Goal: Task Accomplishment & Management: Use online tool/utility

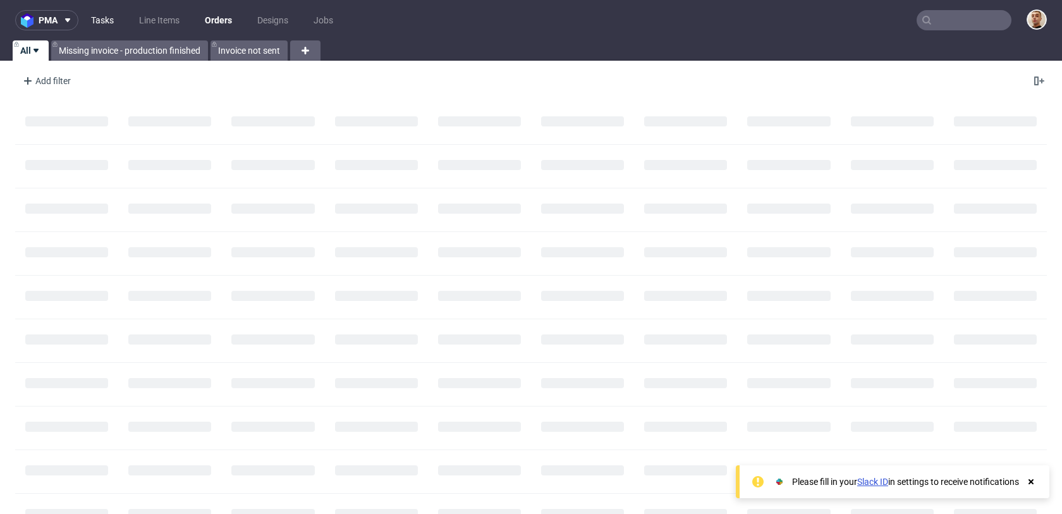
click at [116, 23] on link "Tasks" at bounding box center [102, 20] width 38 height 20
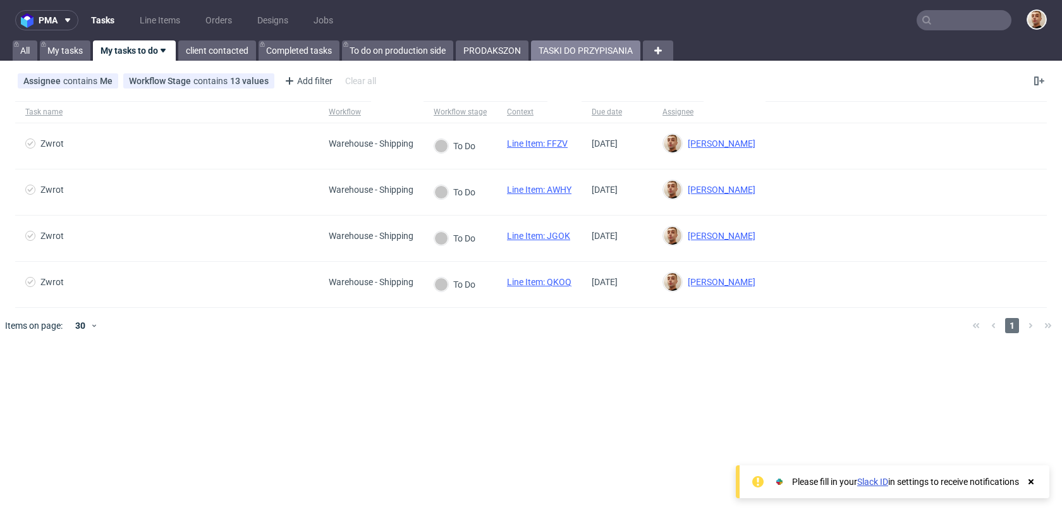
click at [590, 52] on link "TASKI DO PRZYPISANIA" at bounding box center [585, 50] width 109 height 20
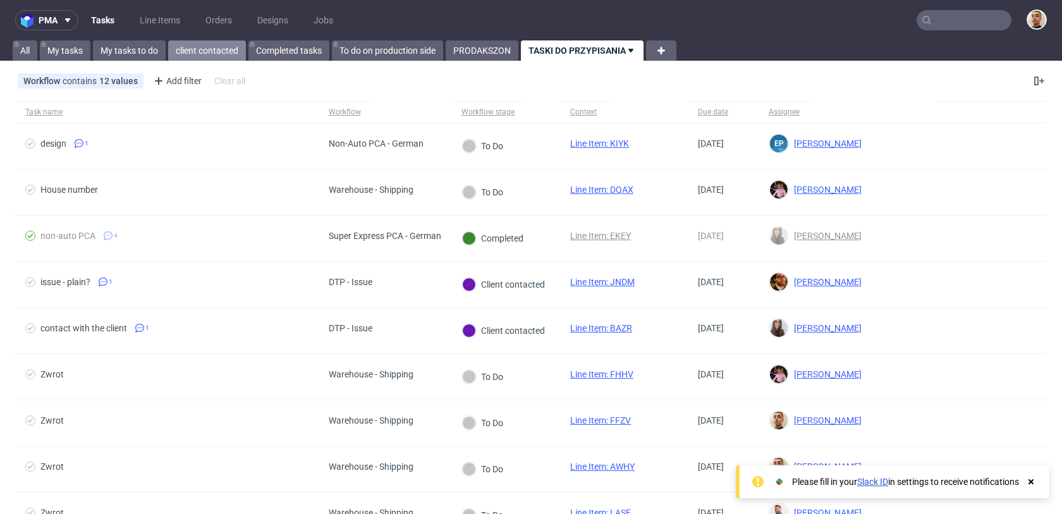
click at [214, 59] on link "client contacted" at bounding box center [207, 50] width 78 height 20
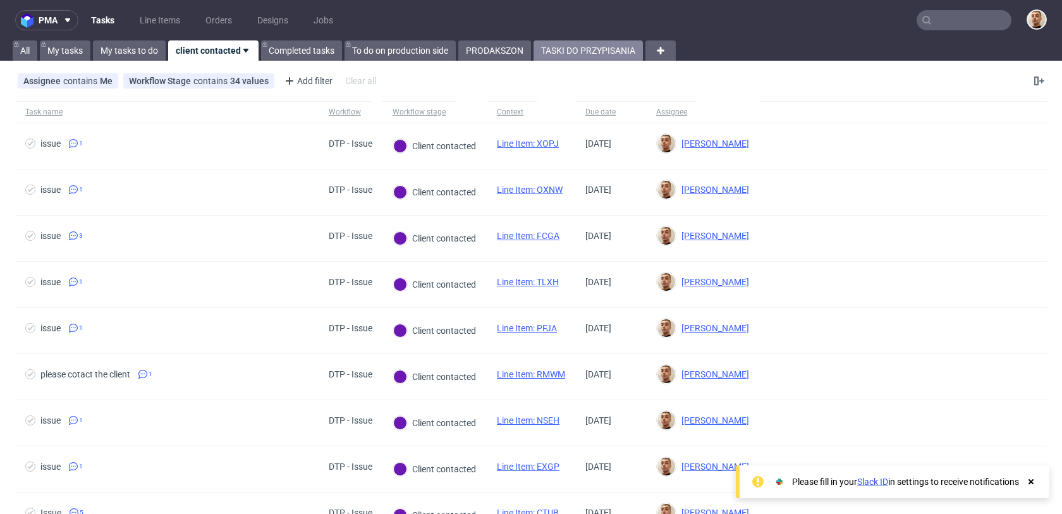
click at [574, 57] on link "TASKI DO PRZYPISANIA" at bounding box center [587, 50] width 109 height 20
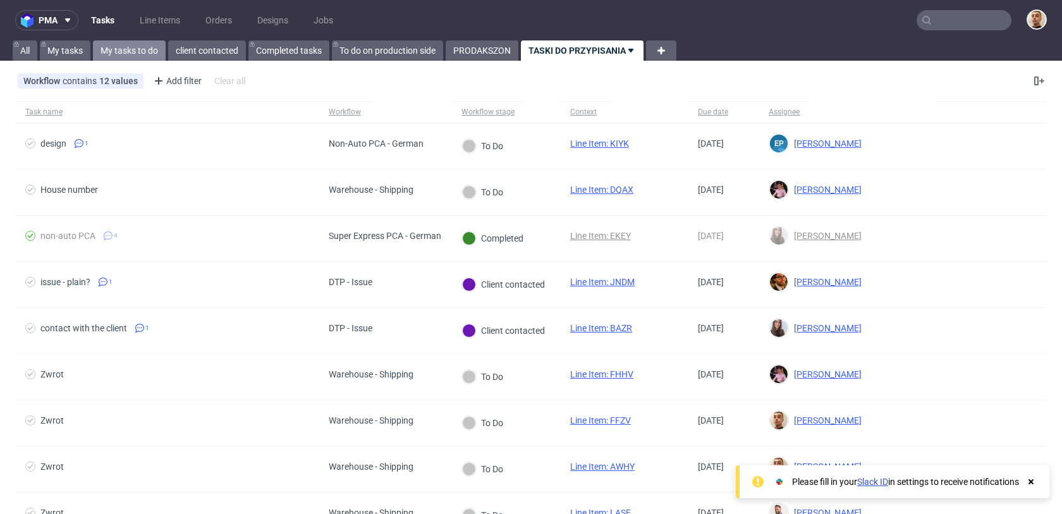
click at [152, 49] on link "My tasks to do" at bounding box center [129, 50] width 73 height 20
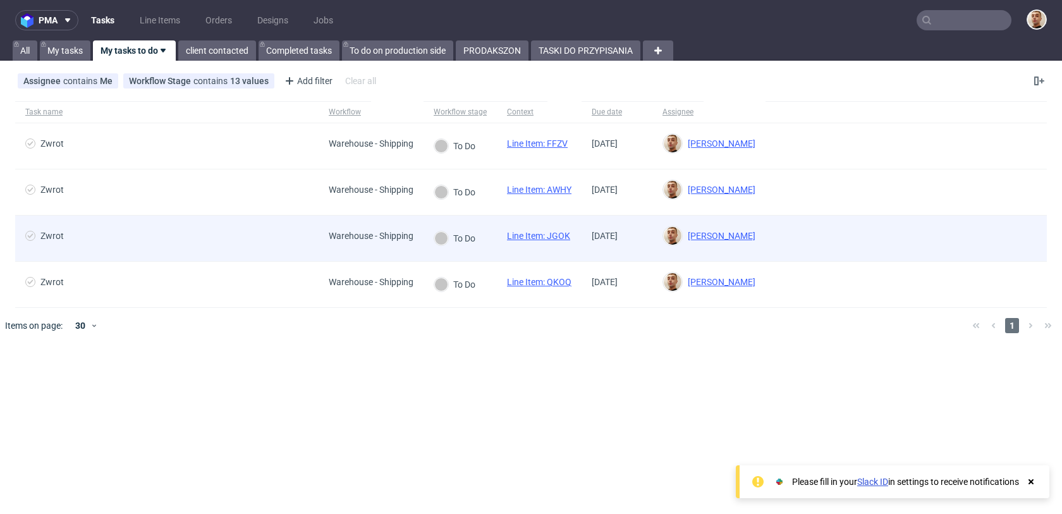
click at [260, 252] on div "Zwrot" at bounding box center [166, 239] width 303 height 46
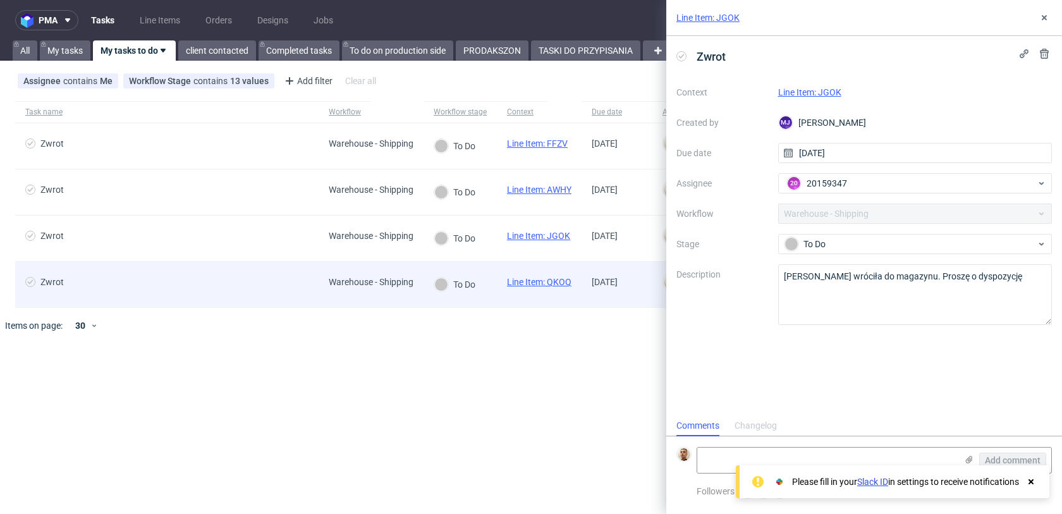
scroll to position [10, 0]
click at [259, 271] on div "Zwrot" at bounding box center [166, 285] width 303 height 46
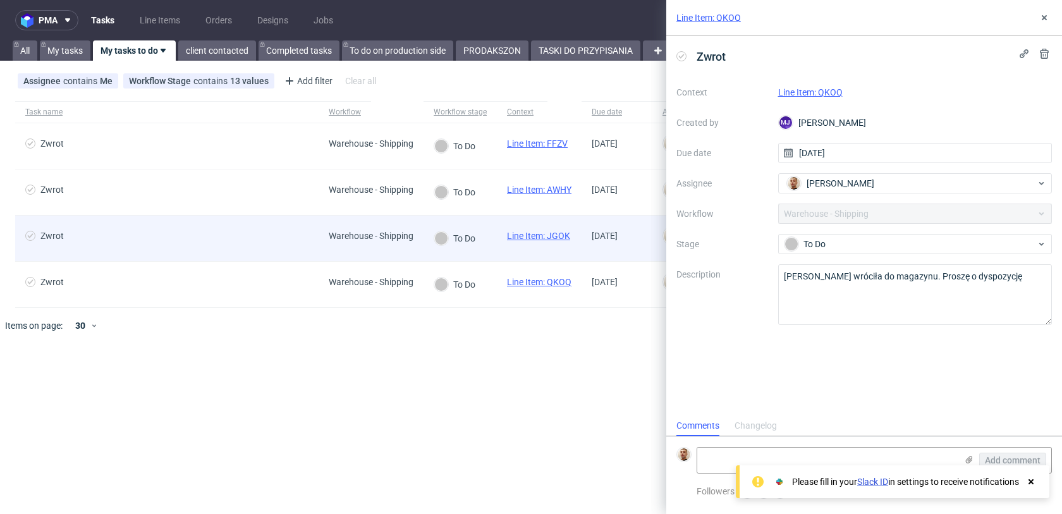
scroll to position [10, 0]
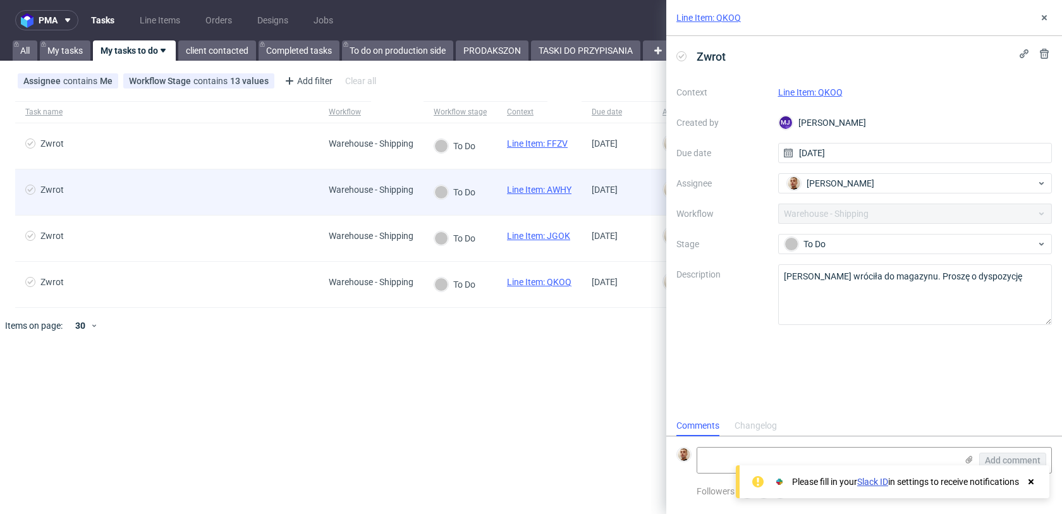
click at [255, 208] on div "Zwrot" at bounding box center [166, 192] width 303 height 46
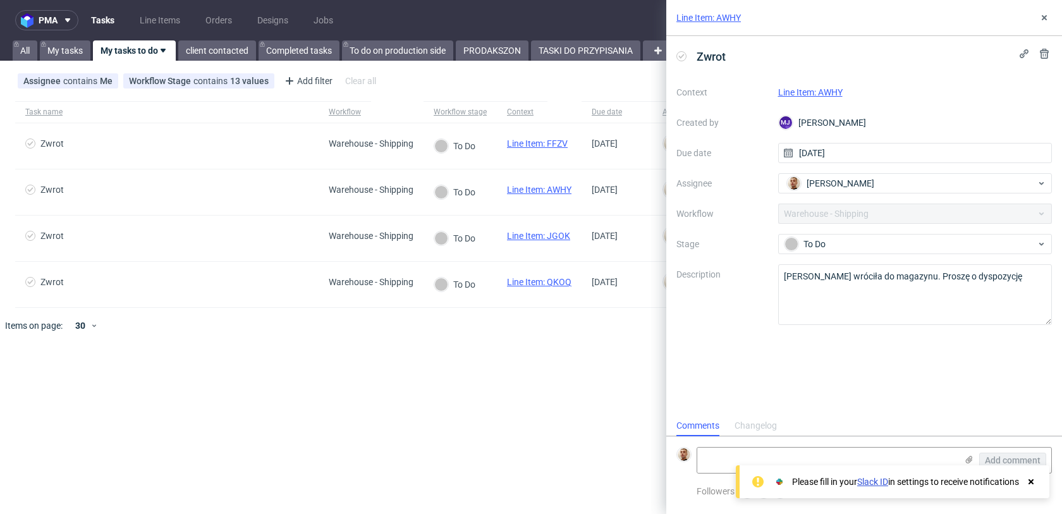
scroll to position [10, 0]
click at [1051, 21] on button at bounding box center [1044, 17] width 15 height 15
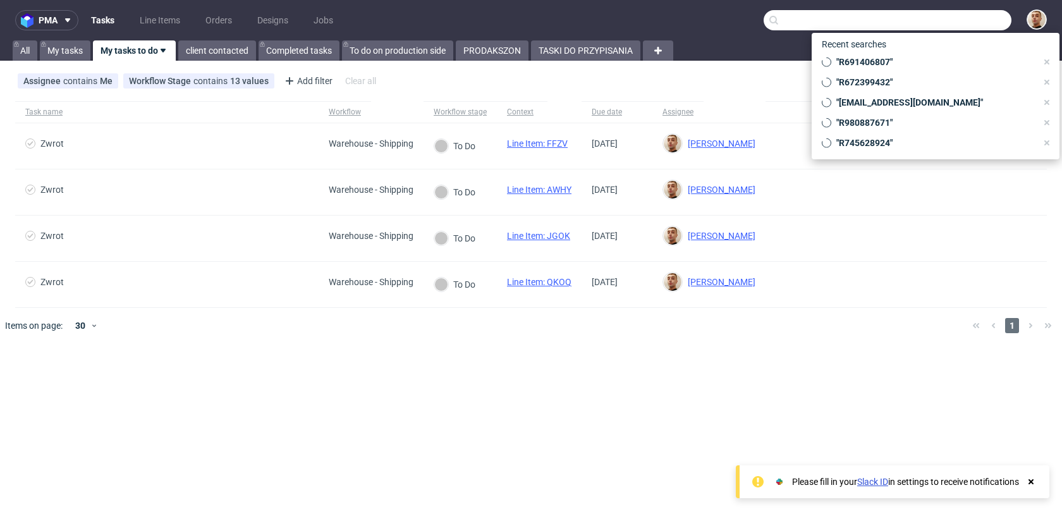
click at [978, 13] on input "text" at bounding box center [888, 20] width 248 height 20
paste input "[EMAIL_ADDRESS][DOMAIN_NAME]"
type input "[EMAIL_ADDRESS][DOMAIN_NAME]"
